Goal: Check status: Check status

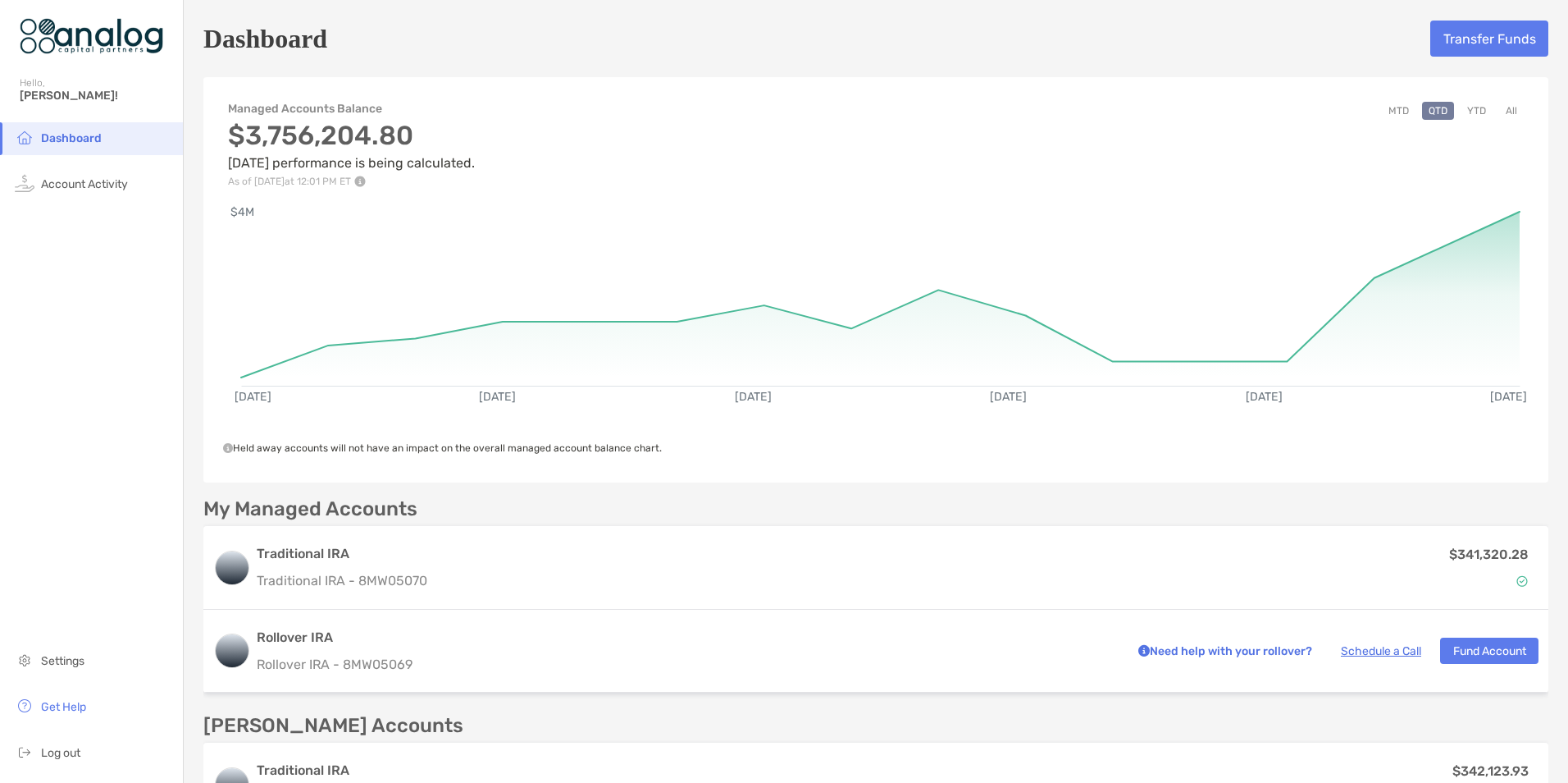
click at [1391, 112] on button "MTD" at bounding box center [1398, 111] width 34 height 18
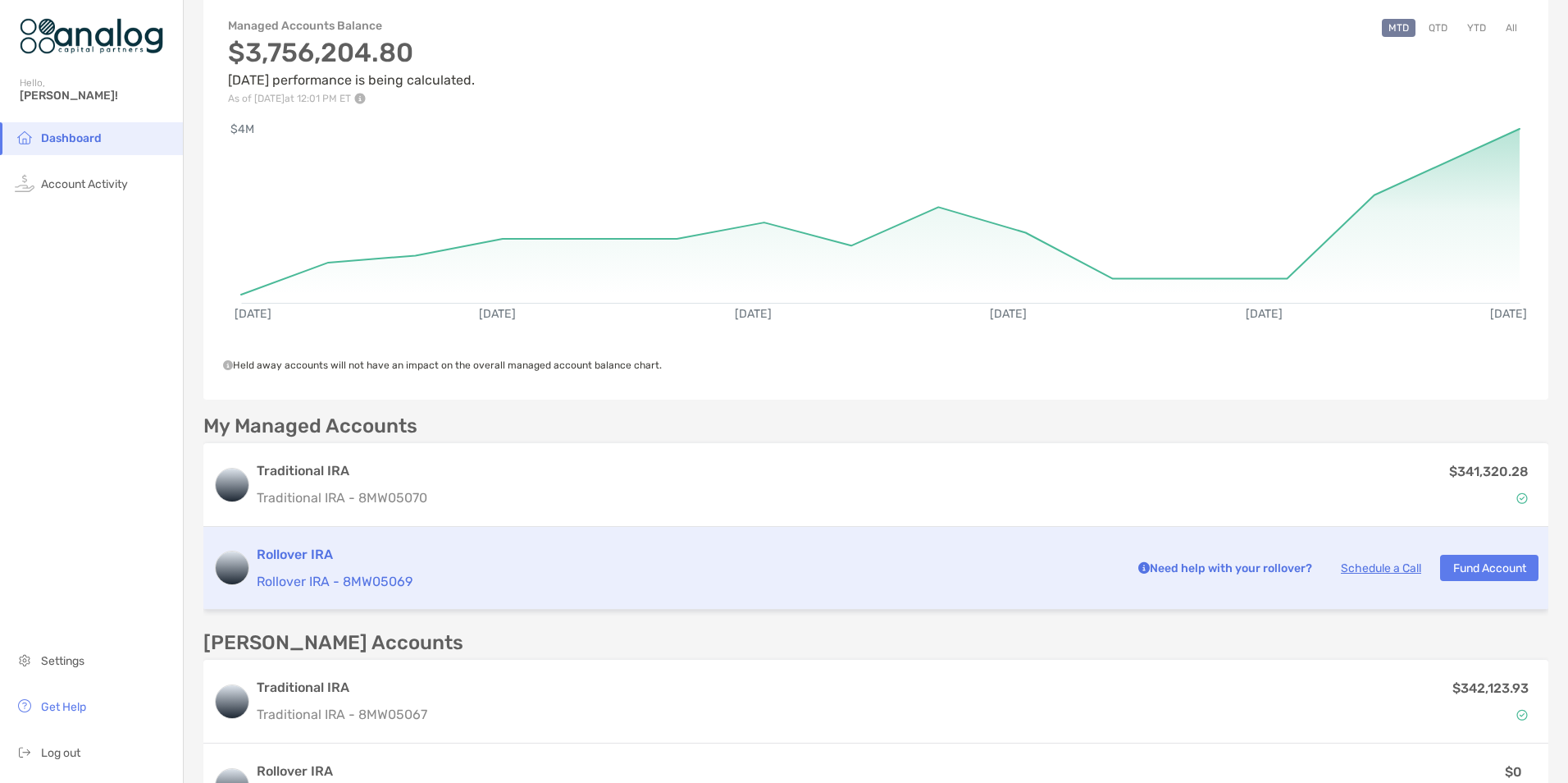
scroll to position [164, 0]
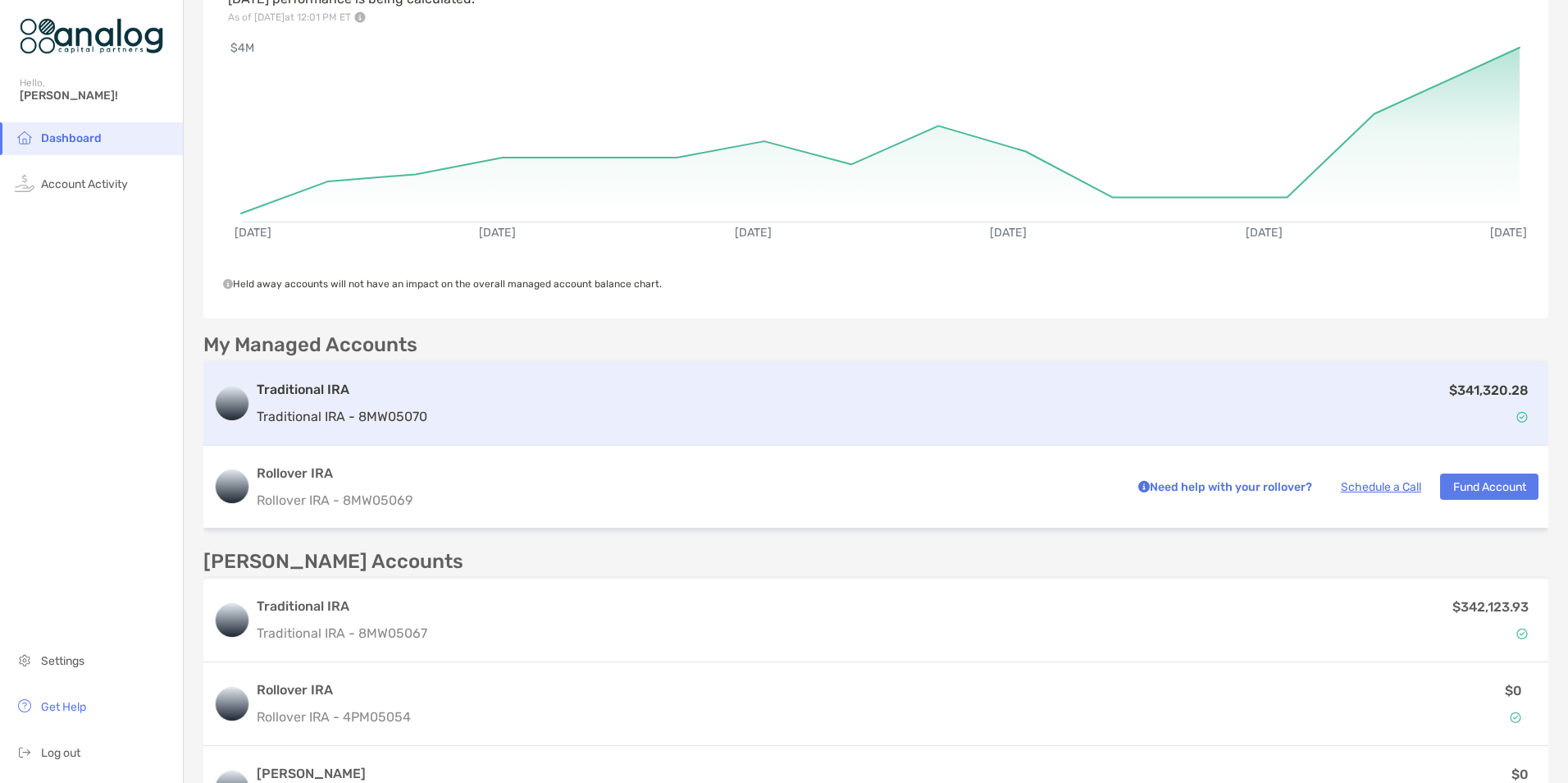
click at [989, 431] on div "Traditional IRA Traditional IRA - 8MW05070 $341,320.28" at bounding box center [875, 403] width 1345 height 84
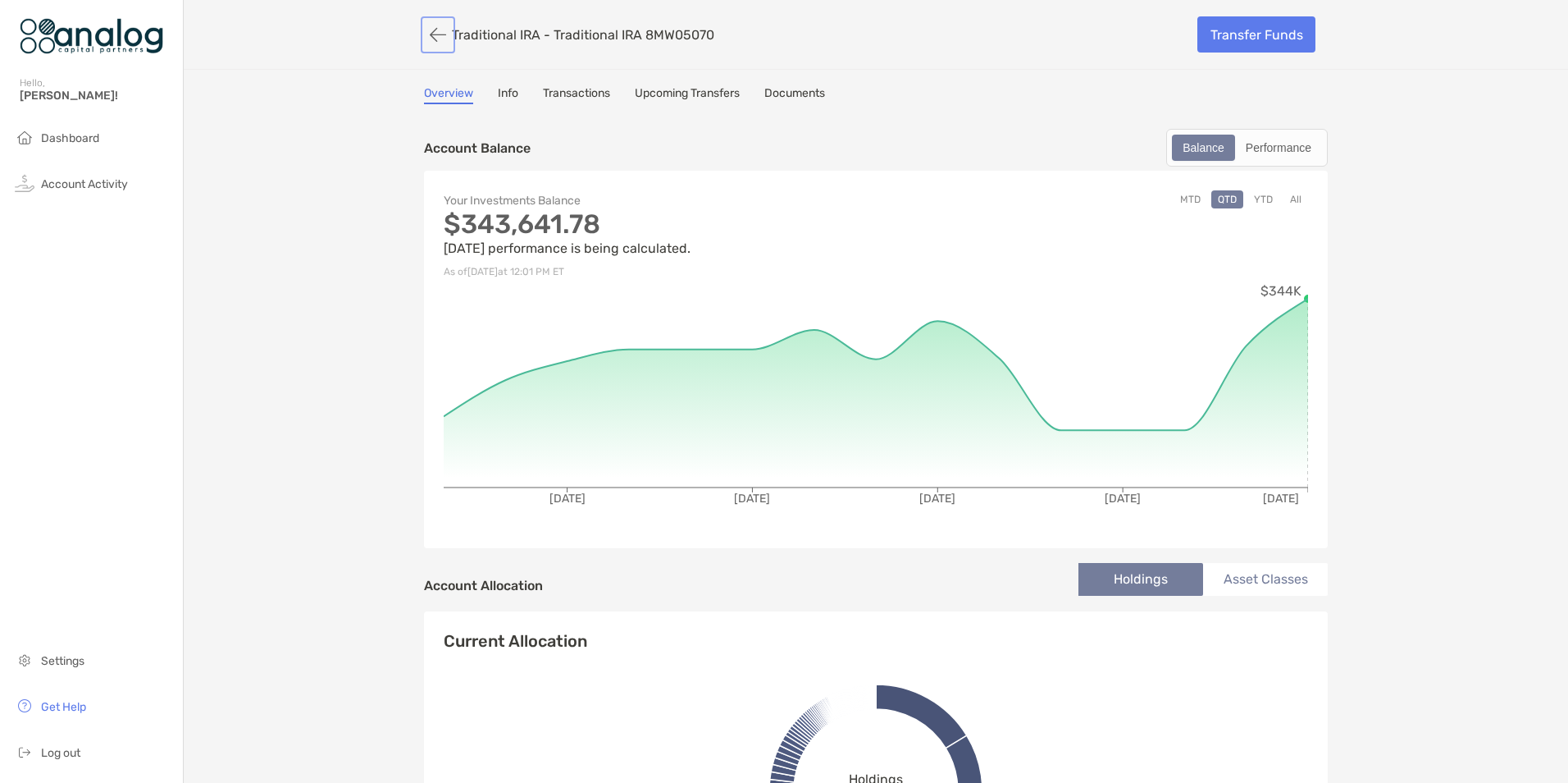
click at [431, 34] on button "button" at bounding box center [438, 35] width 28 height 30
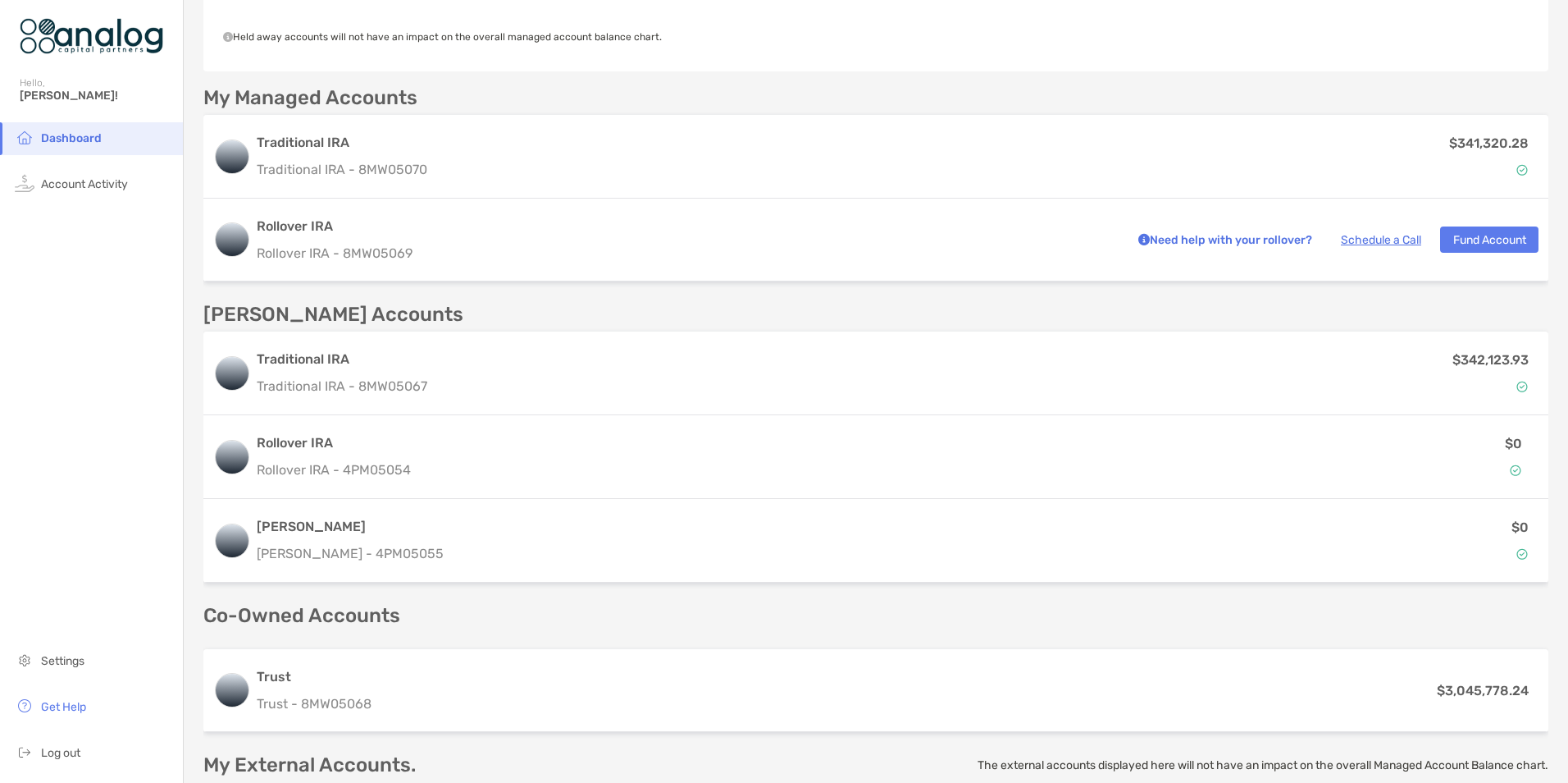
scroll to position [412, 0]
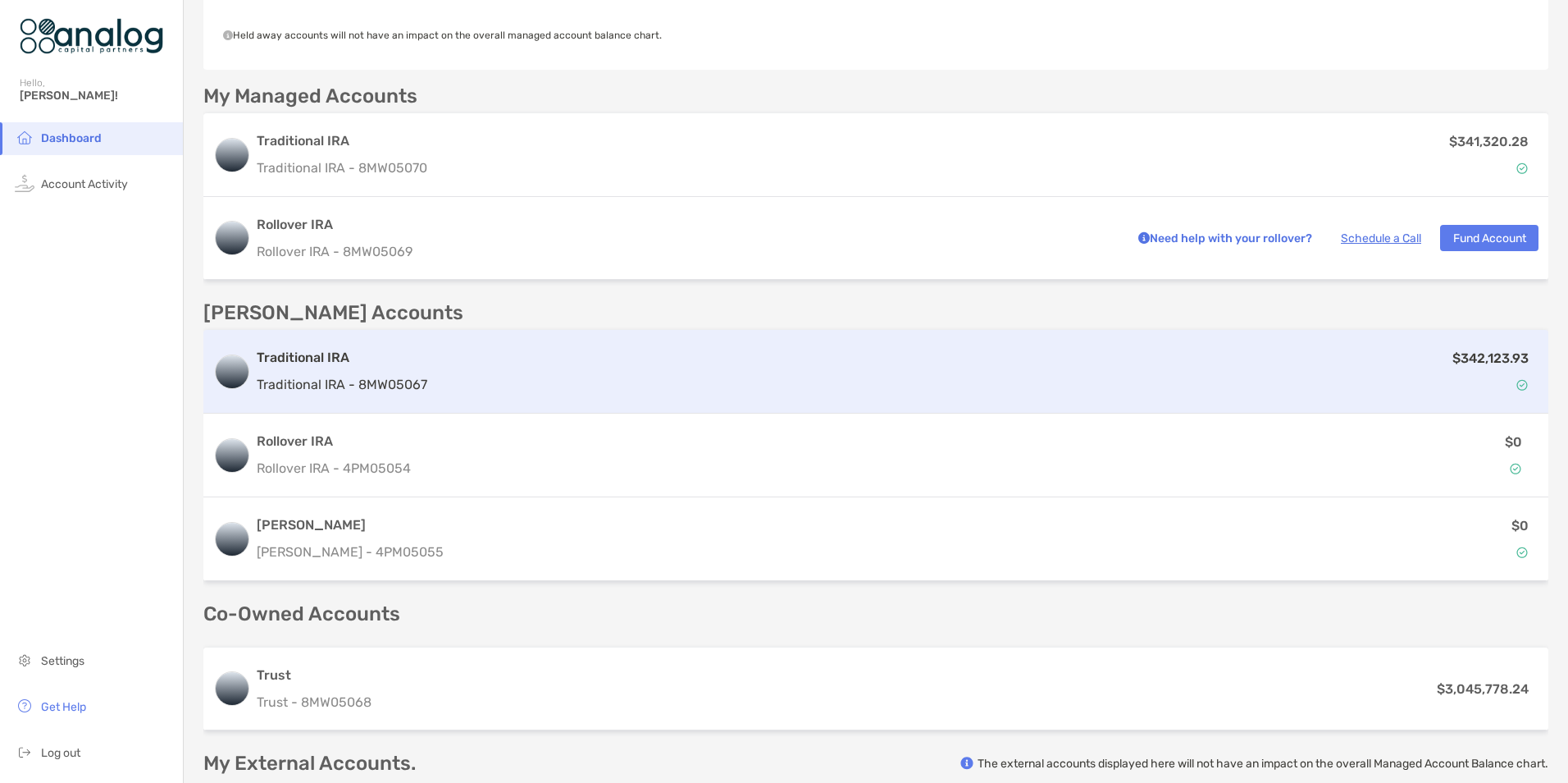
click at [1029, 397] on div "Traditional IRA Traditional IRA - 8MW05067 $342,123.93" at bounding box center [875, 372] width 1345 height 84
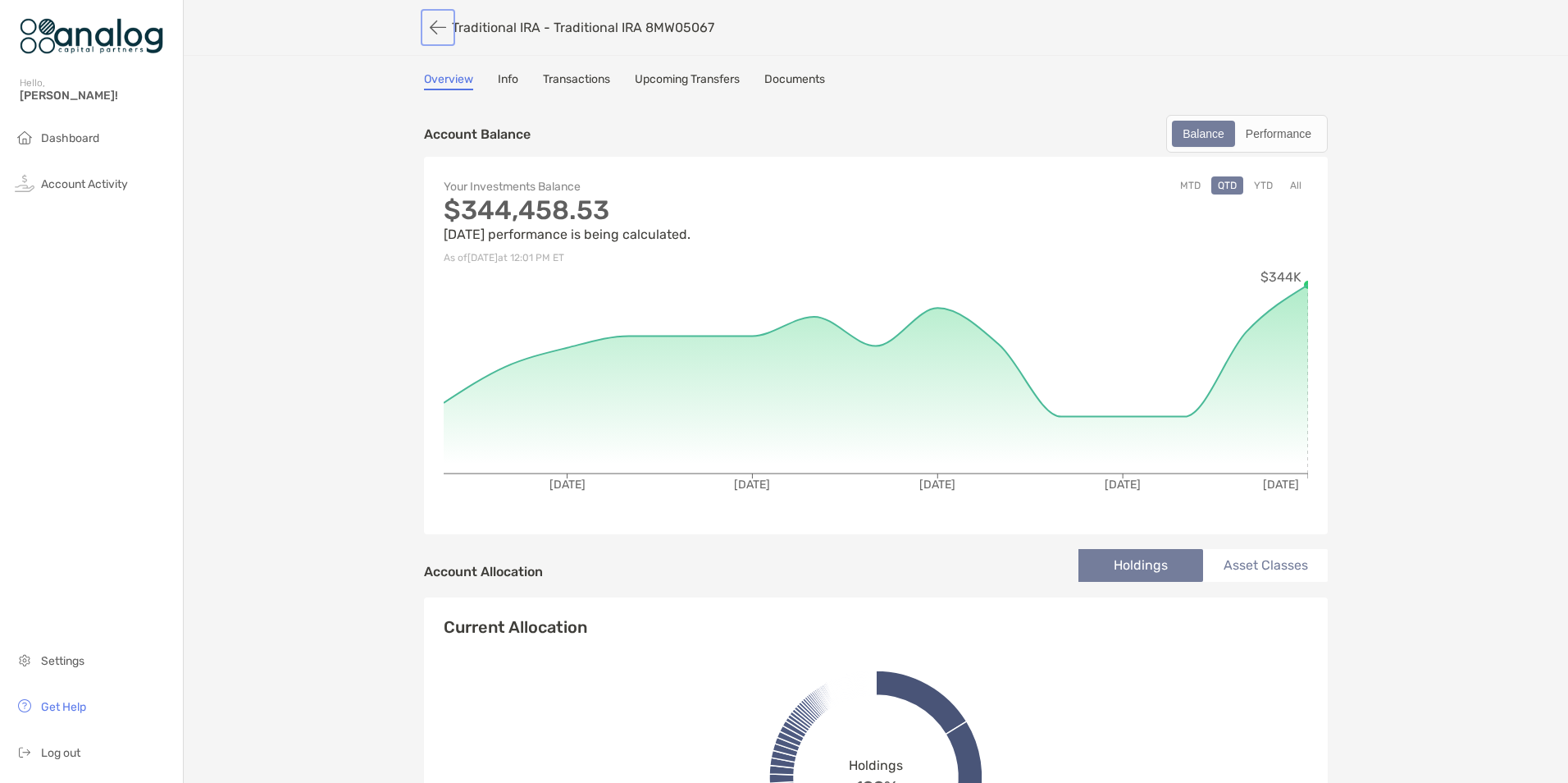
click at [429, 35] on button "button" at bounding box center [438, 27] width 28 height 30
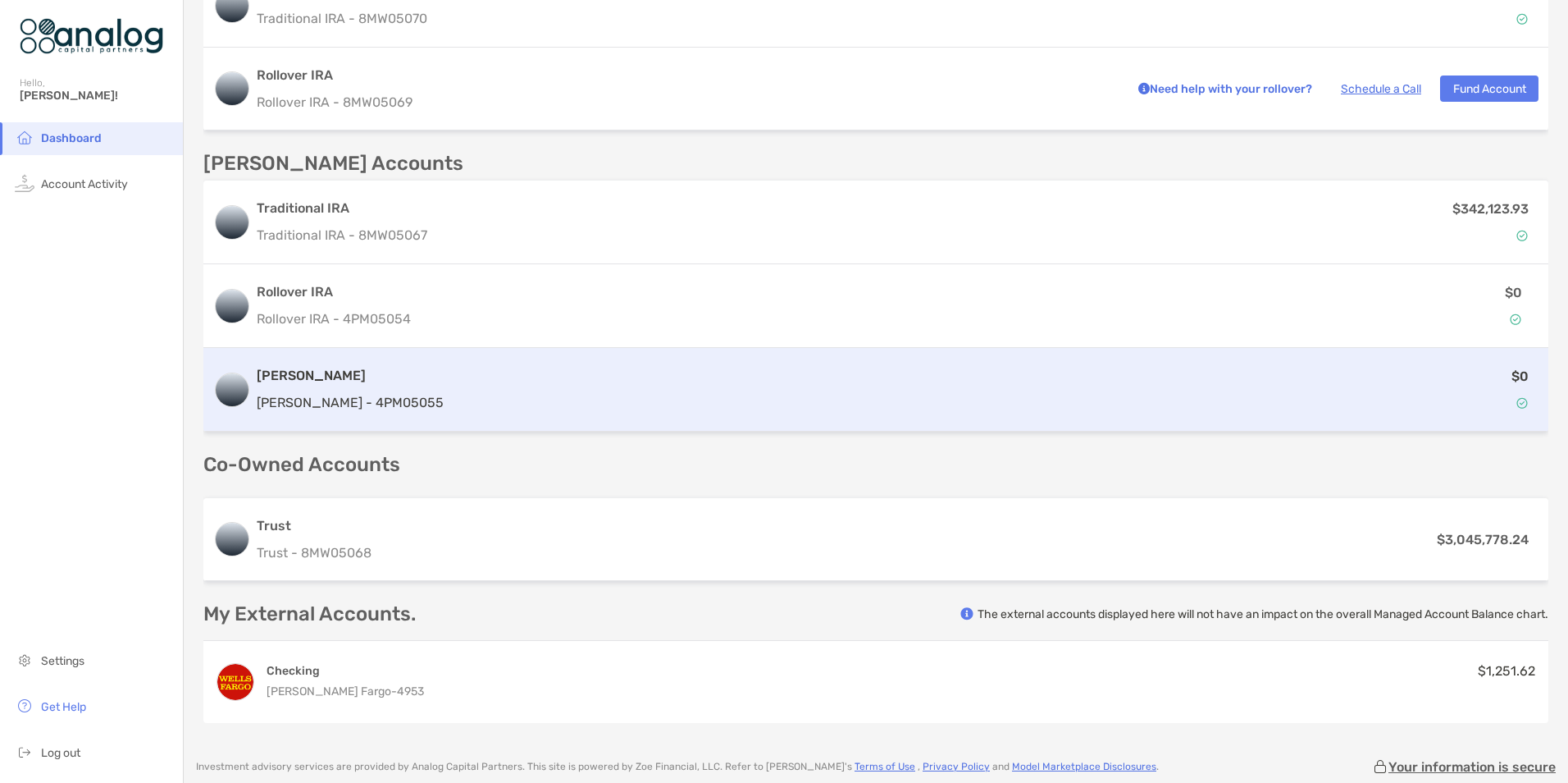
scroll to position [578, 0]
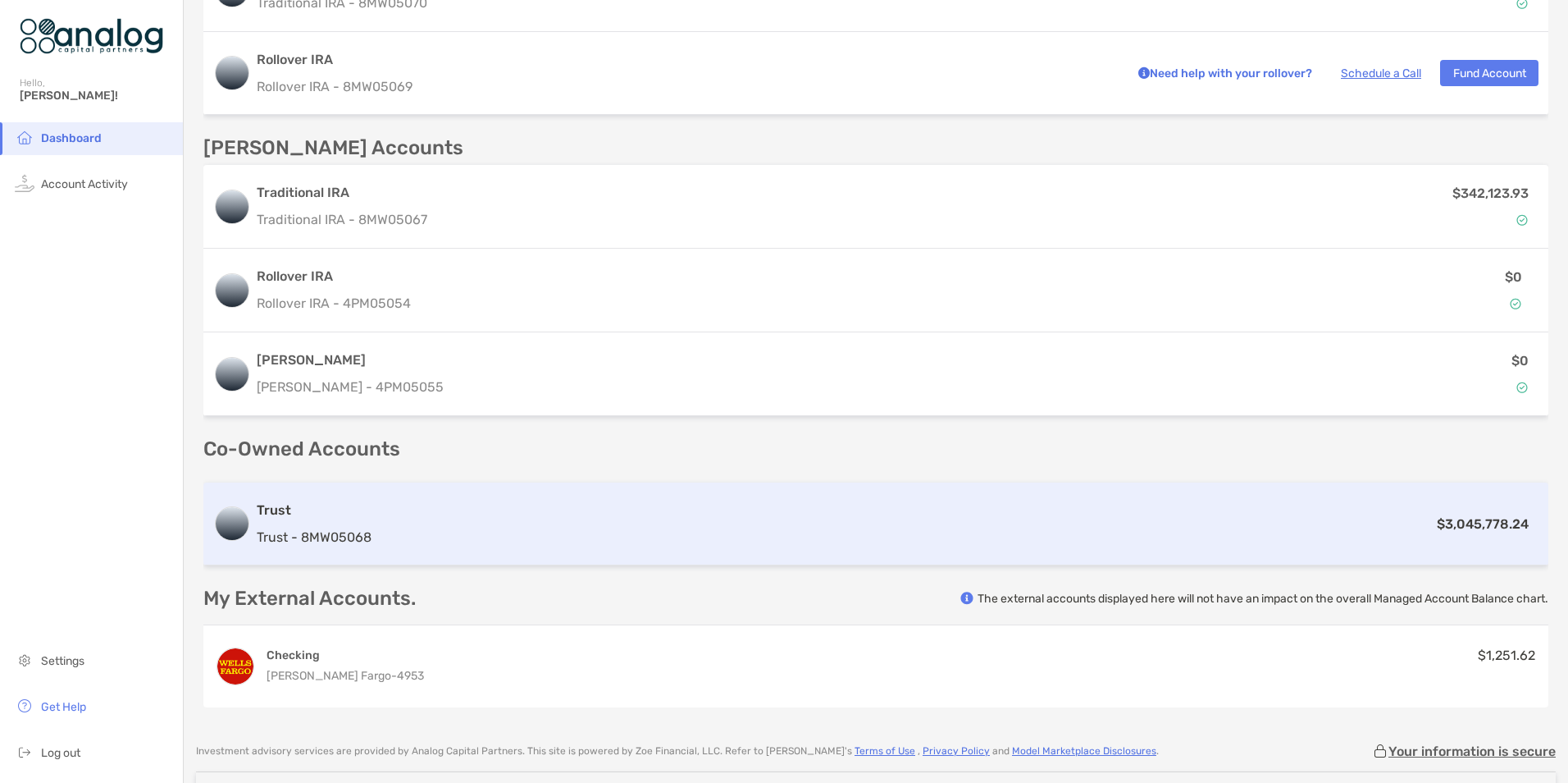
click at [942, 534] on div "Trust Trust - 8MW05068 $3,045,778.24" at bounding box center [875, 523] width 1345 height 83
